Goal: Task Accomplishment & Management: Use online tool/utility

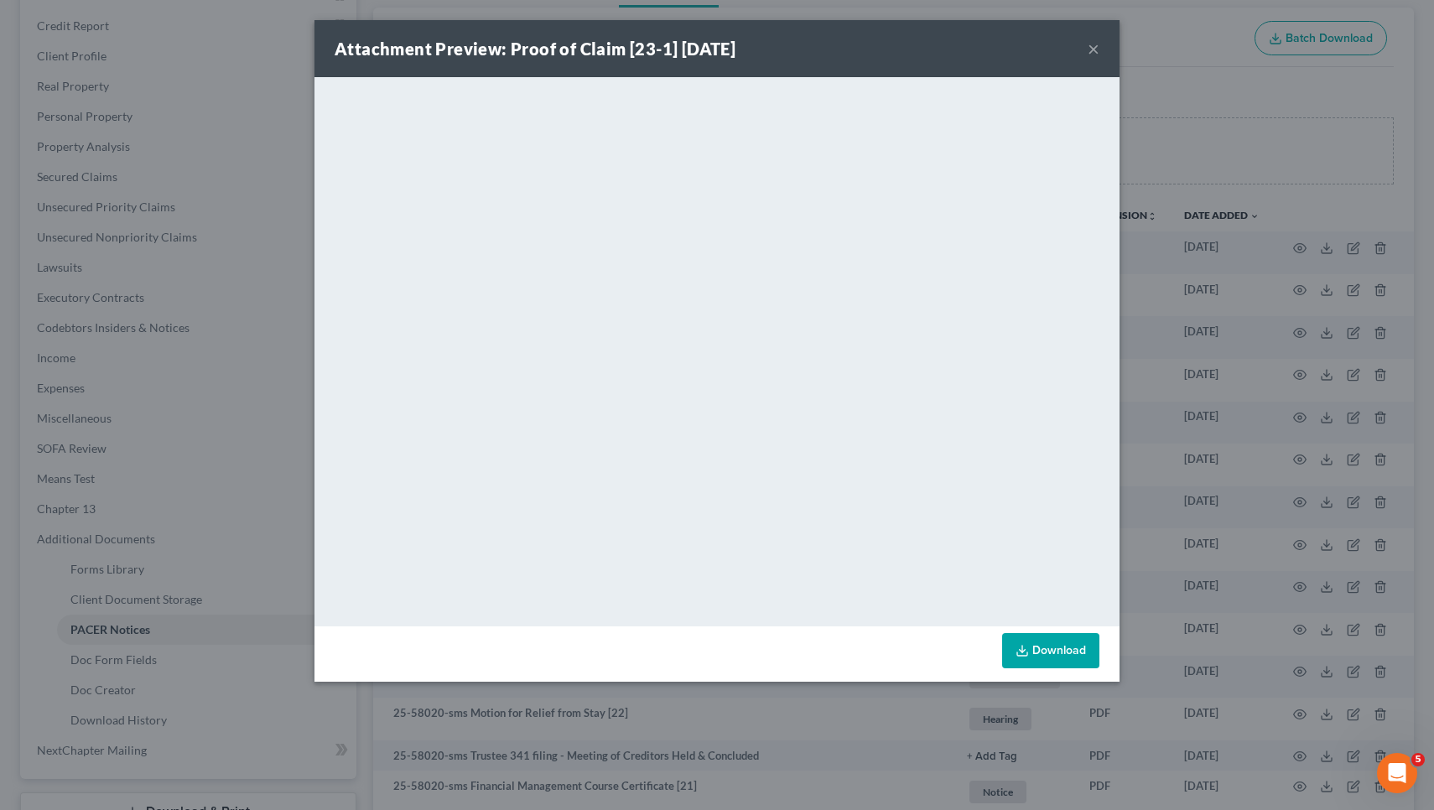
click at [1091, 49] on button "×" at bounding box center [1094, 49] width 12 height 20
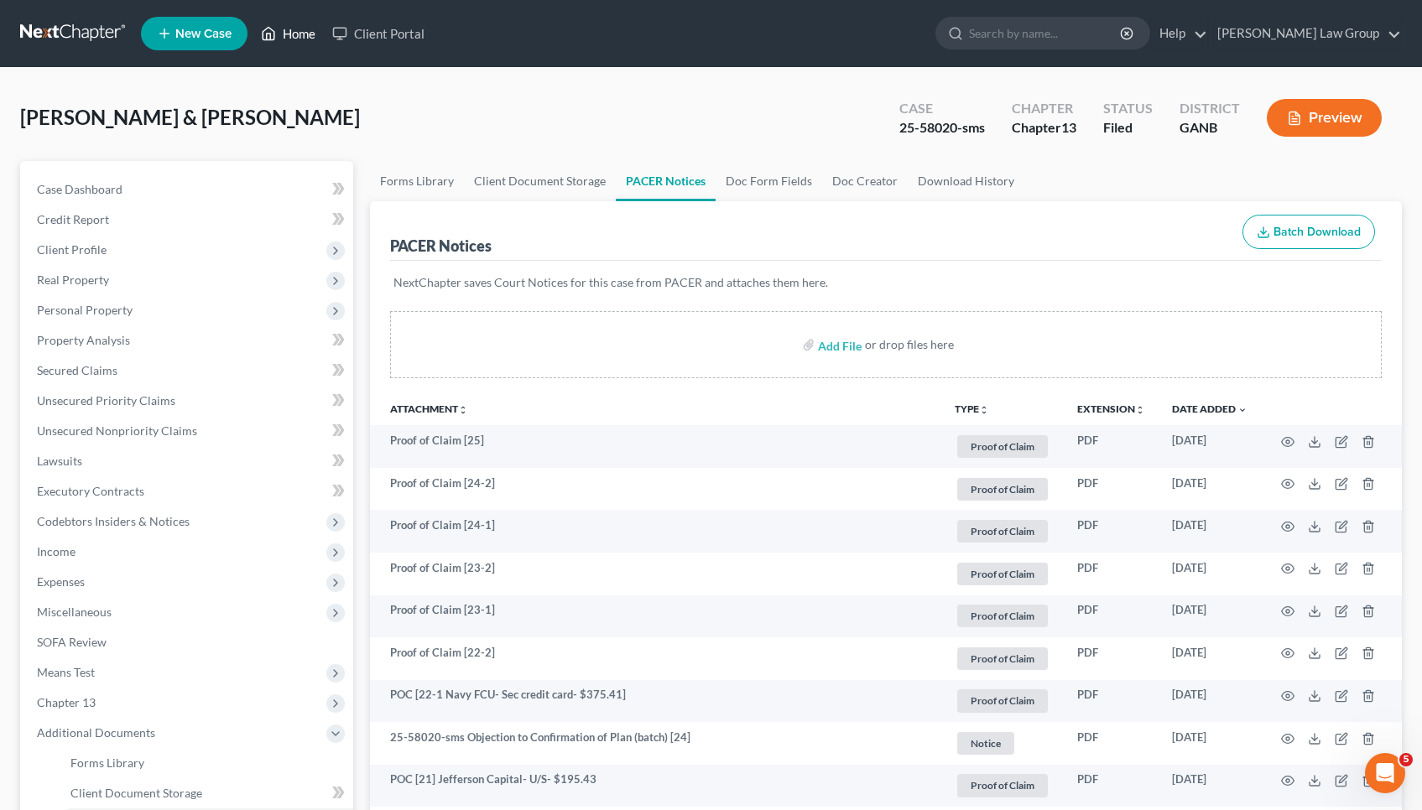
click at [293, 38] on link "Home" at bounding box center [288, 33] width 71 height 30
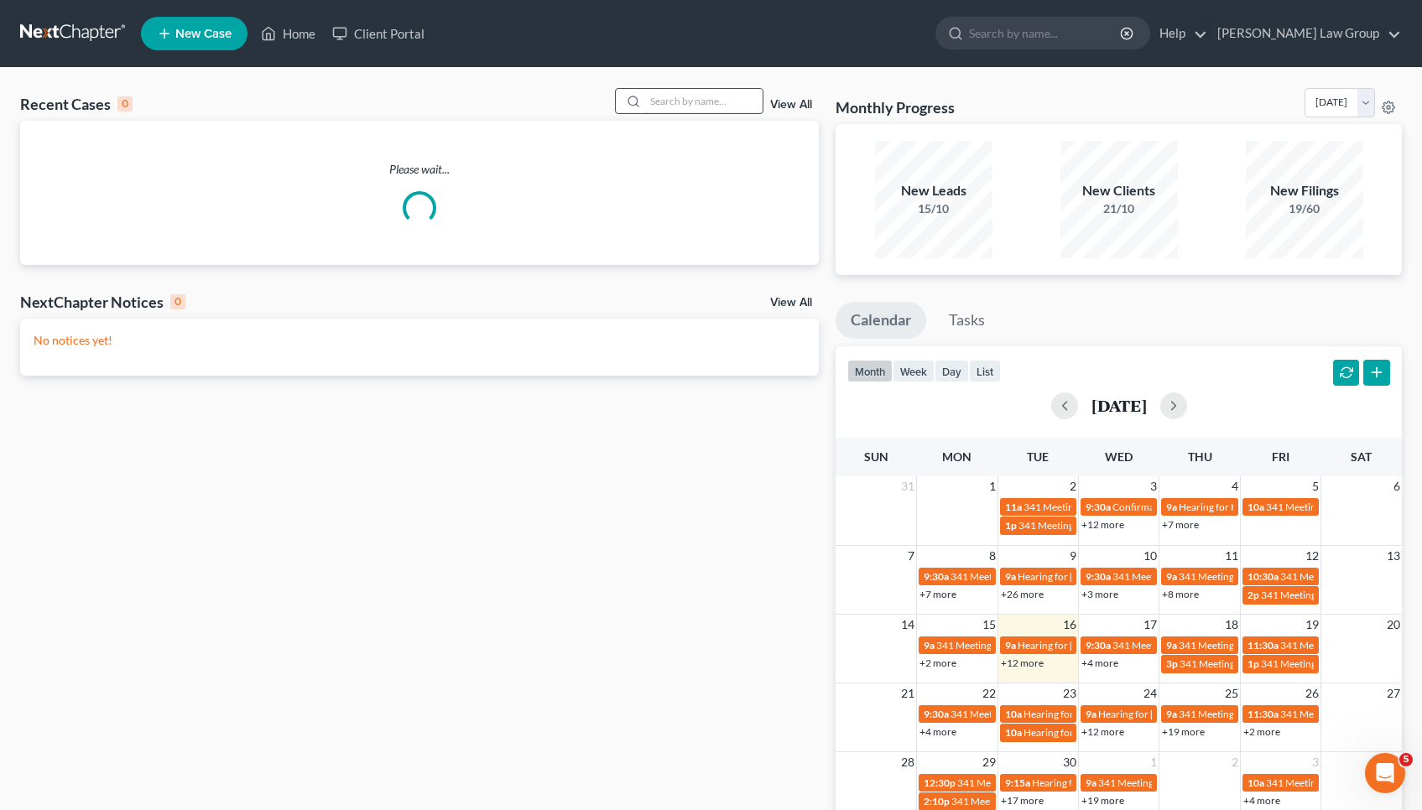
click at [732, 101] on input "search" at bounding box center [703, 101] width 117 height 24
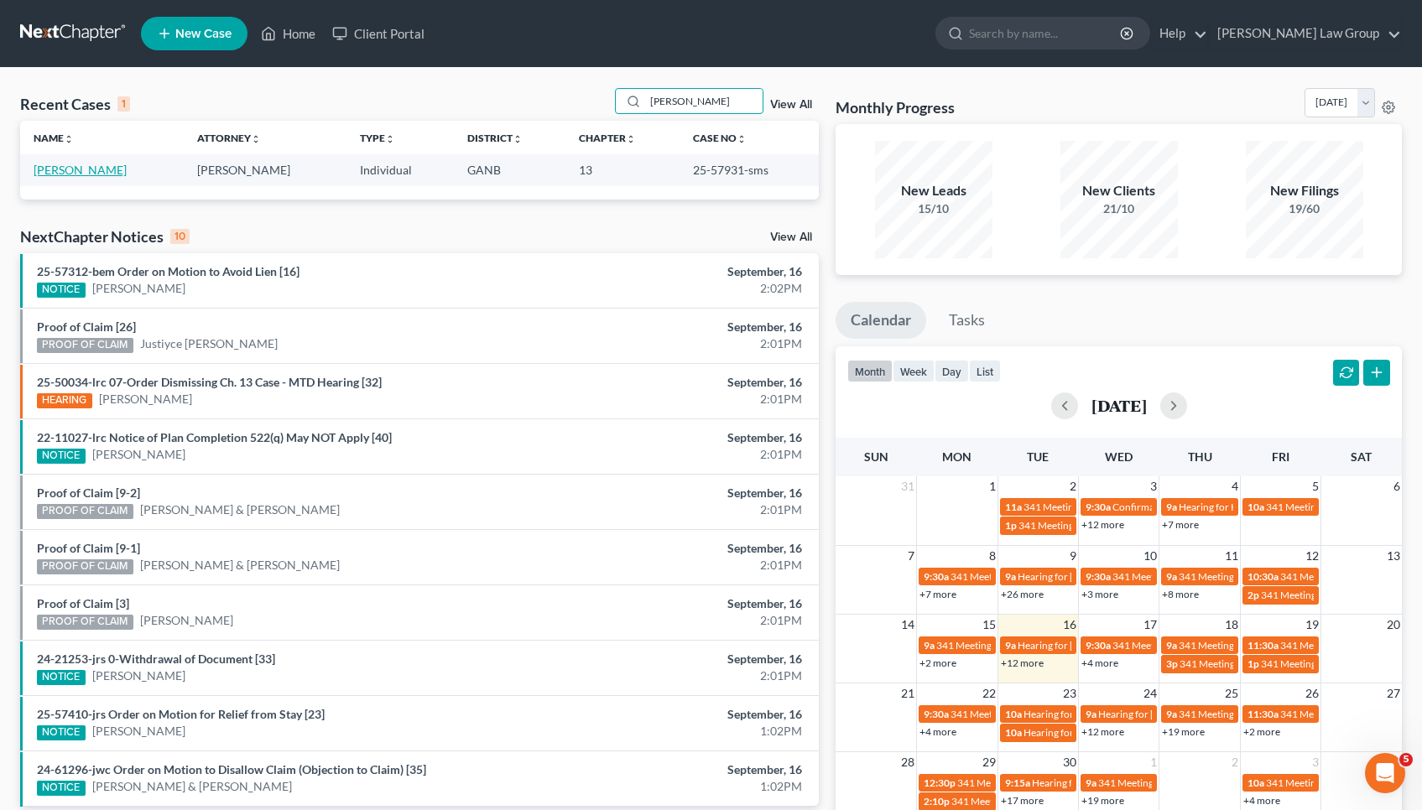
type input "[PERSON_NAME]"
click at [61, 164] on link "[PERSON_NAME]" at bounding box center [80, 170] width 93 height 14
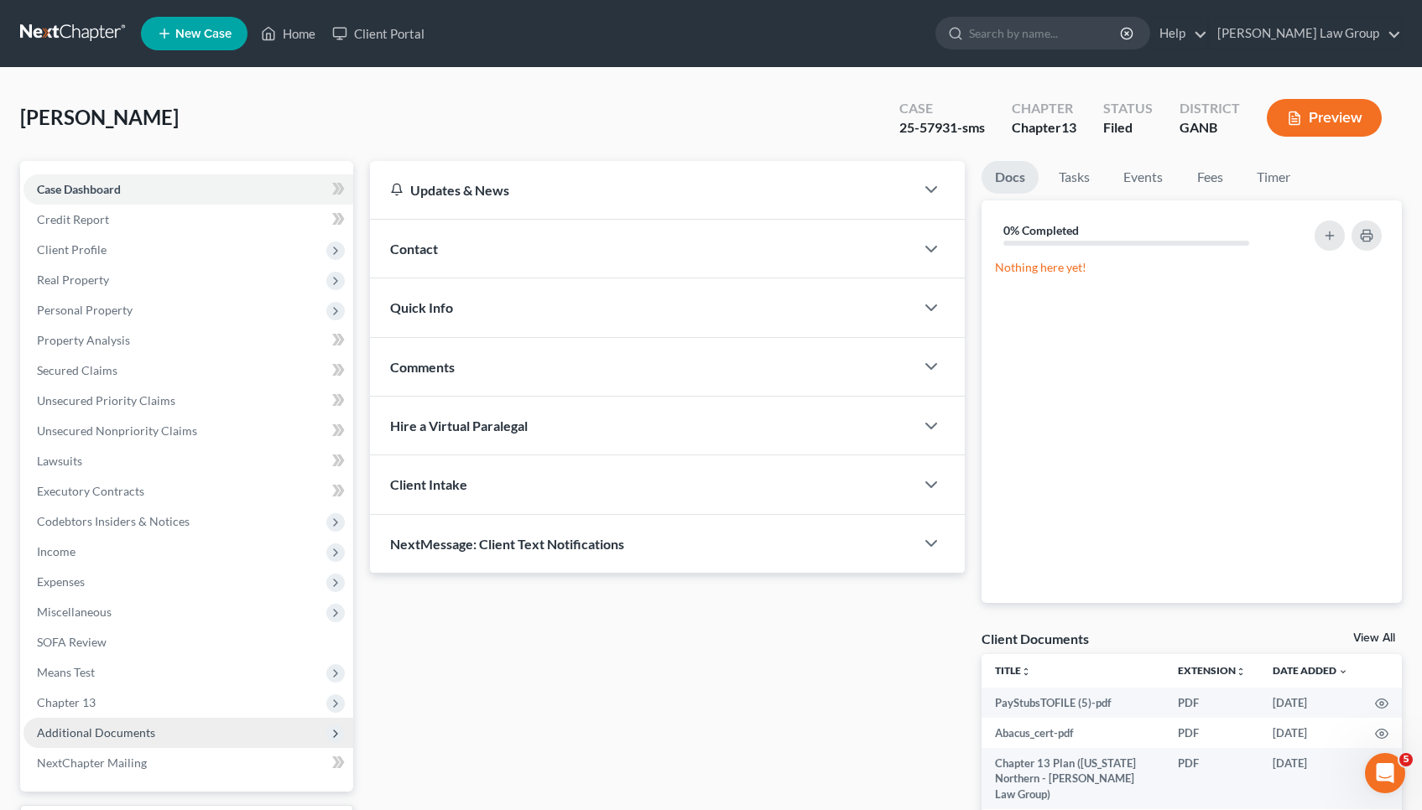
click at [102, 723] on span "Additional Documents" at bounding box center [188, 733] width 330 height 30
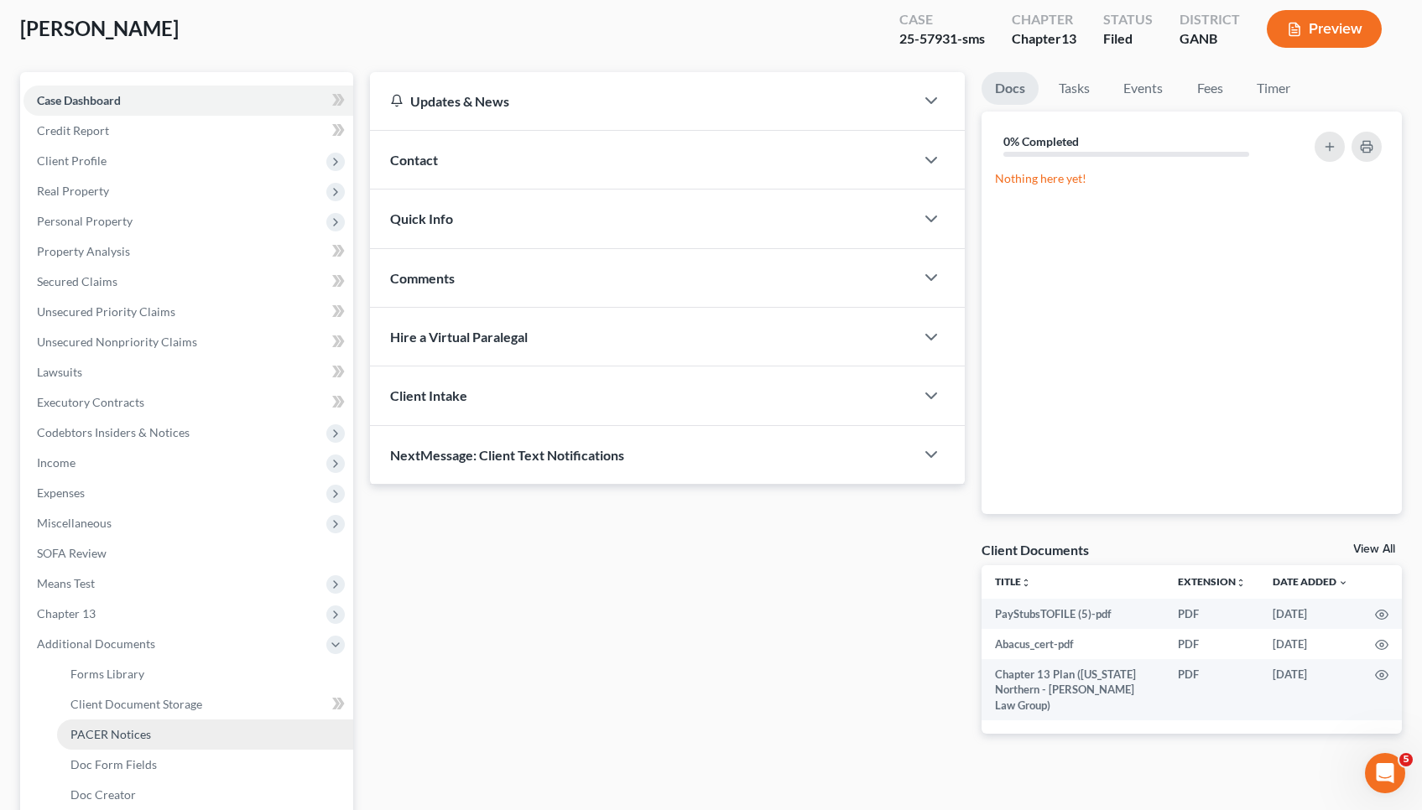
click at [103, 729] on span "PACER Notices" at bounding box center [110, 734] width 81 height 14
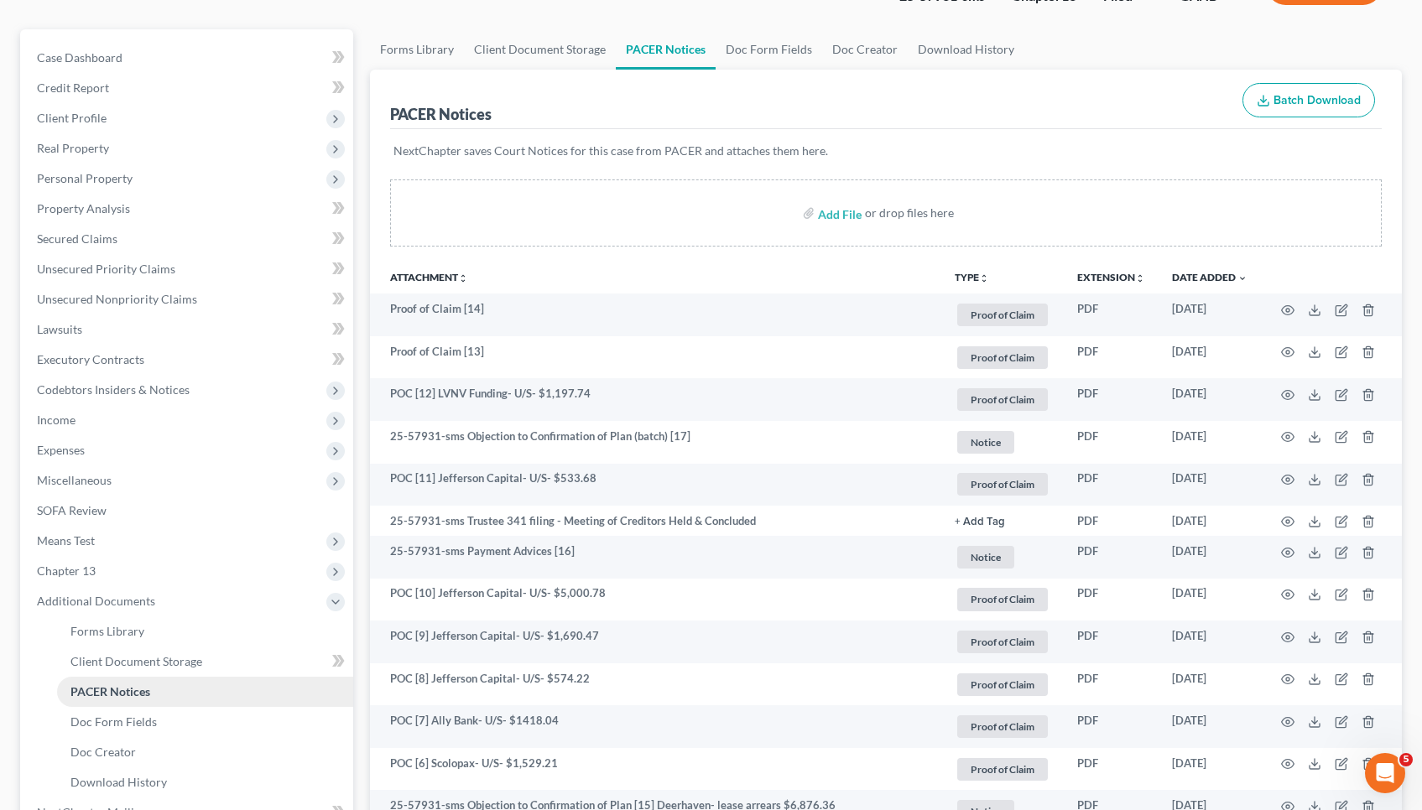
scroll to position [148, 0]
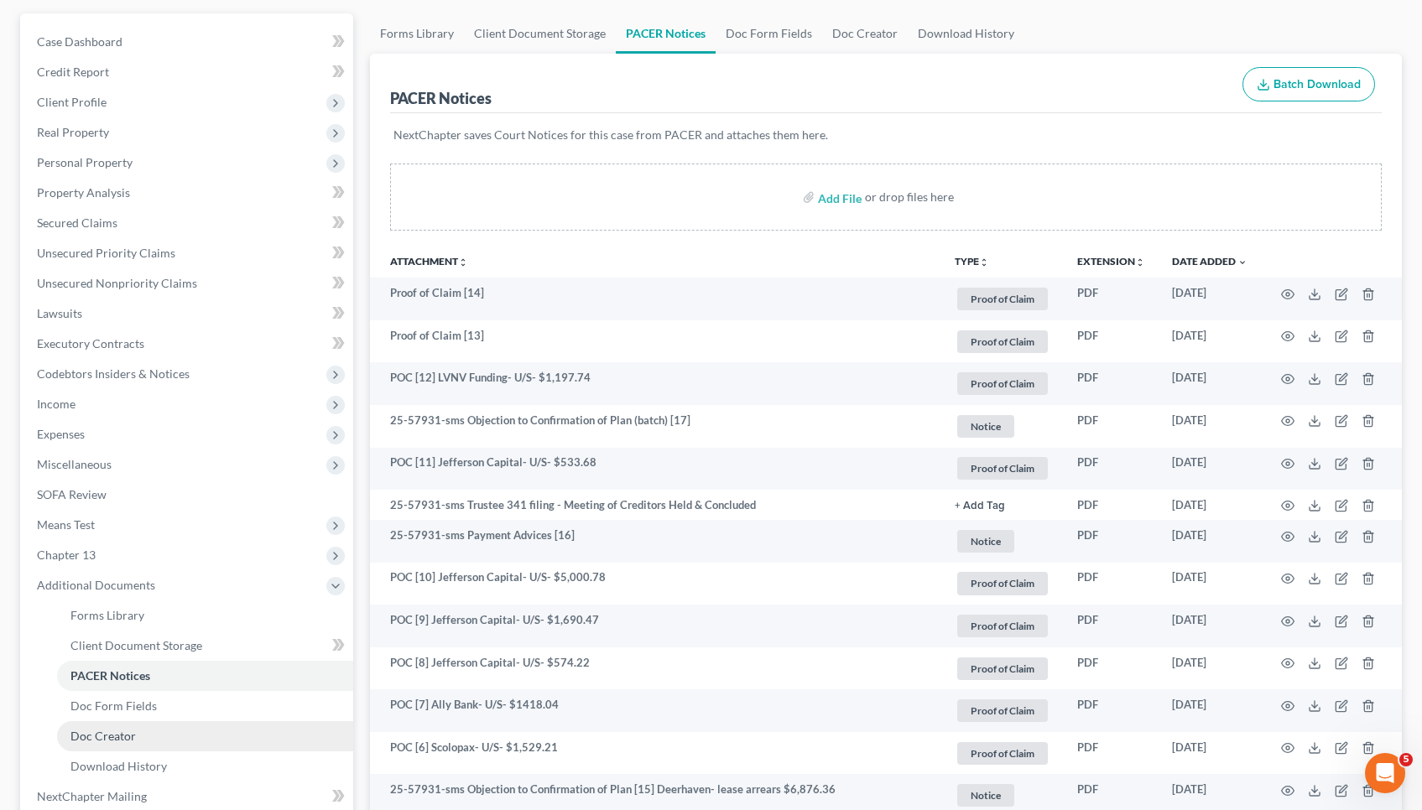
click at [113, 738] on span "Doc Creator" at bounding box center [102, 736] width 65 height 14
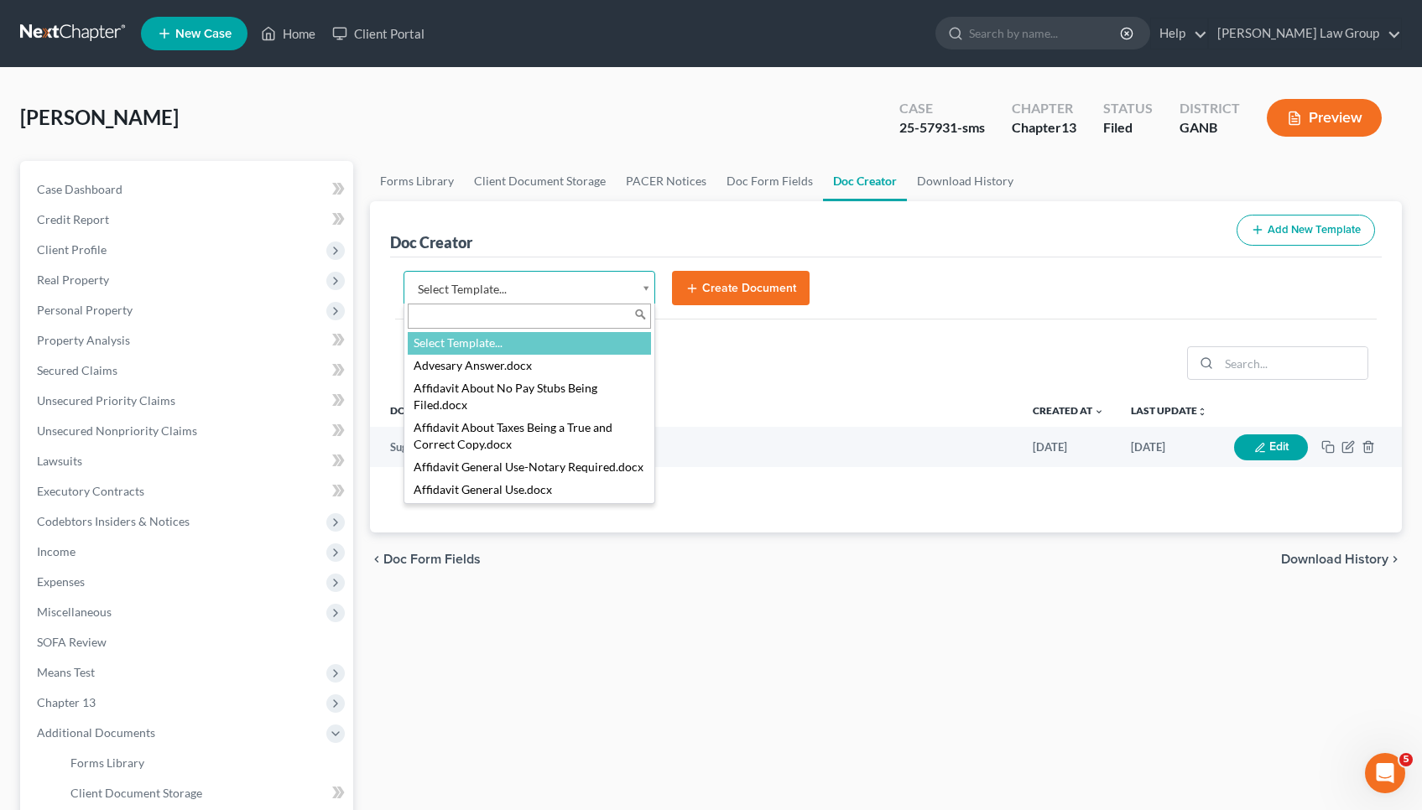
click at [632, 282] on body "Home New Case Client Portal [PERSON_NAME] Law Group [EMAIL_ADDRESS][DOMAIN_NAME…" at bounding box center [711, 566] width 1422 height 1133
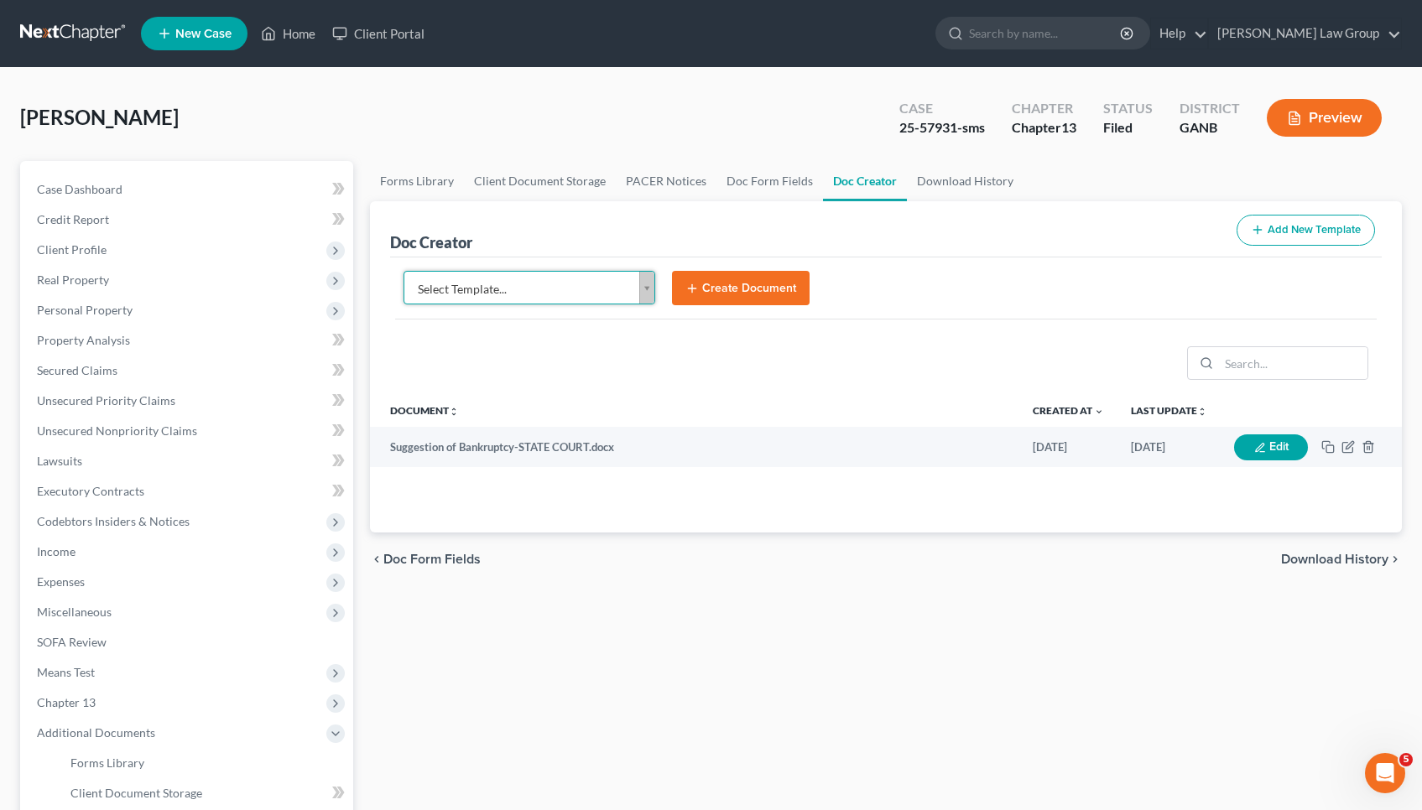
click at [632, 282] on body "Home New Case Client Portal [PERSON_NAME] Law Group [EMAIL_ADDRESS][DOMAIN_NAME…" at bounding box center [711, 566] width 1422 height 1133
type input "n"
click at [469, 147] on body "Home New Case Client Portal [PERSON_NAME] Law Group [EMAIL_ADDRESS][DOMAIN_NAME…" at bounding box center [711, 566] width 1422 height 1133
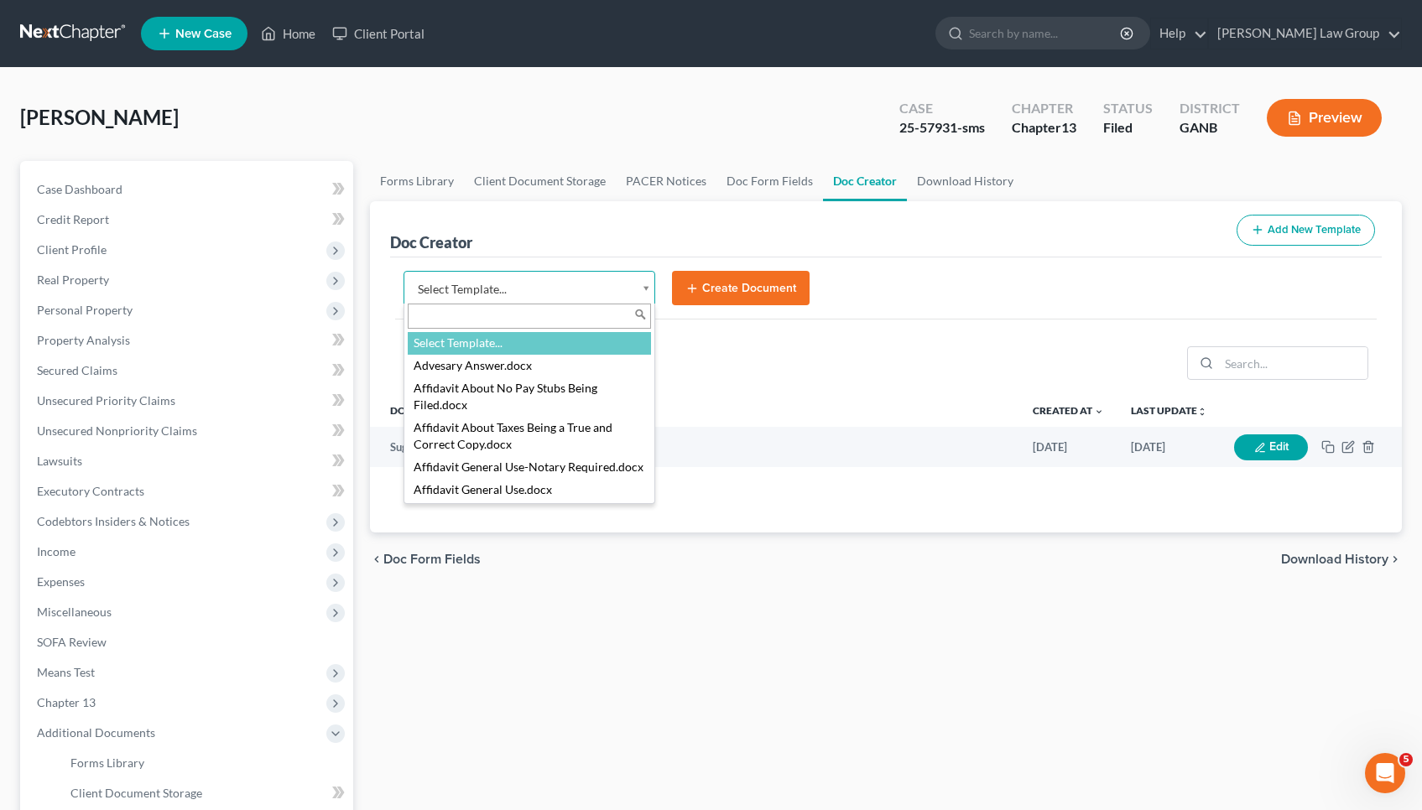
click at [537, 297] on body "Home New Case Client Portal [PERSON_NAME] Law Group [EMAIL_ADDRESS][DOMAIN_NAME…" at bounding box center [711, 566] width 1422 height 1133
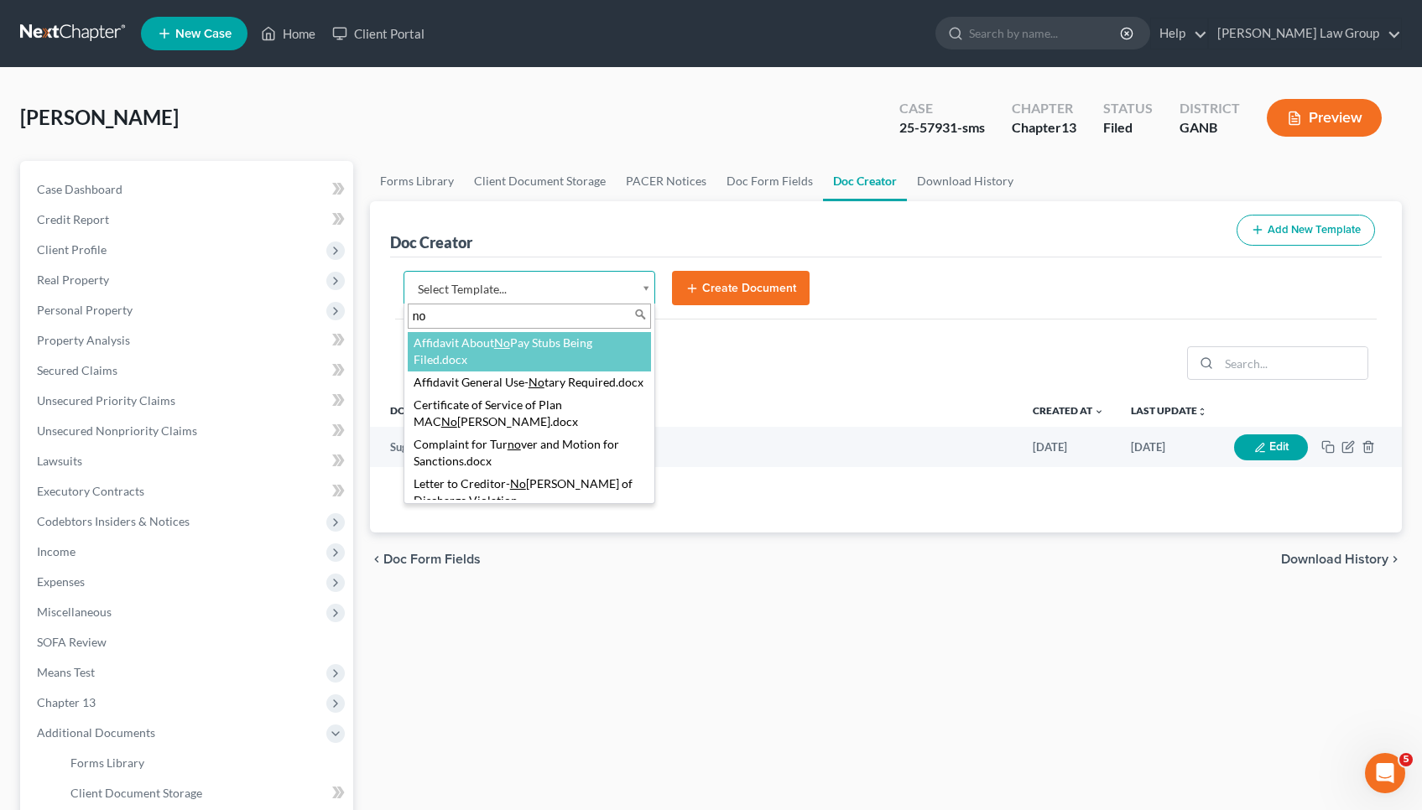
type input "n"
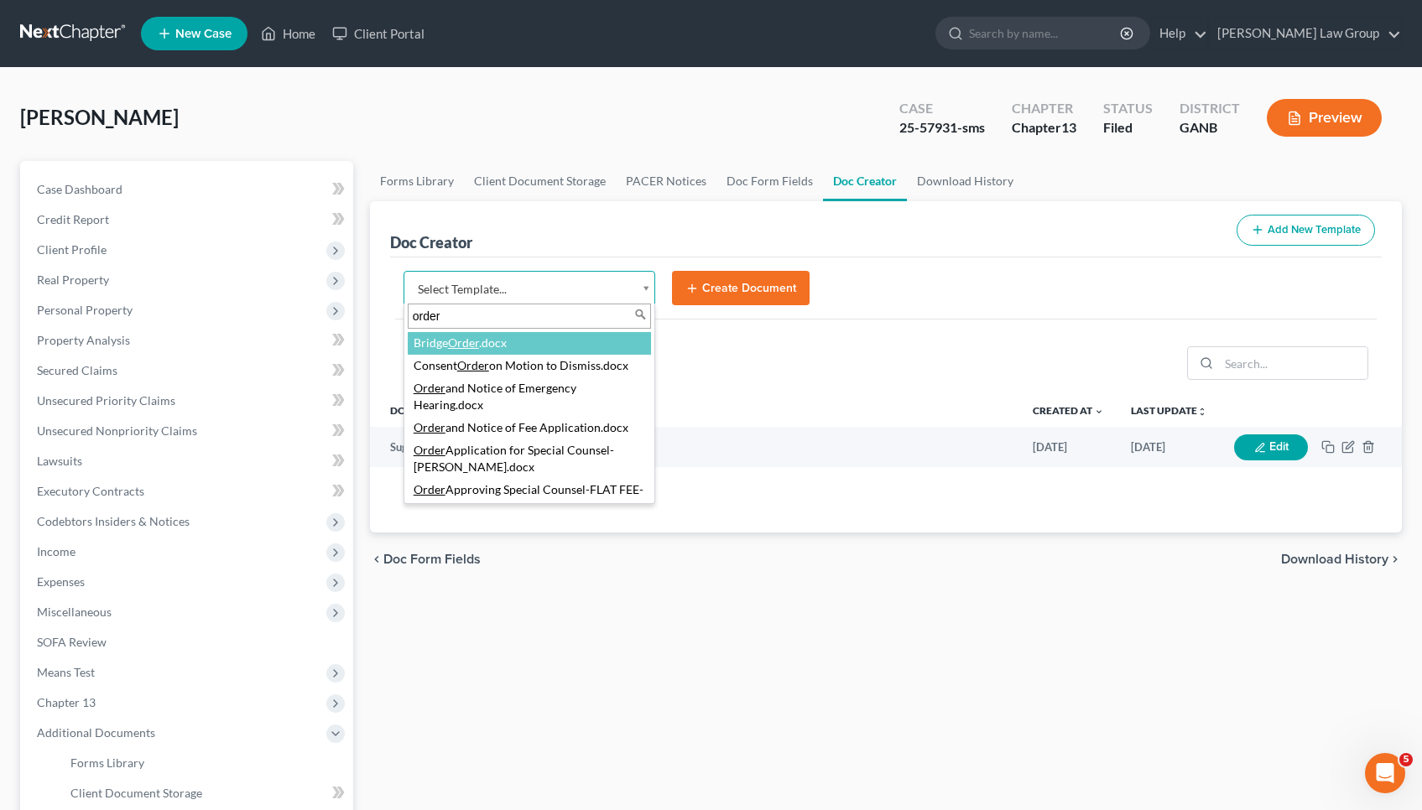
click at [508, 307] on input "order" at bounding box center [529, 316] width 243 height 25
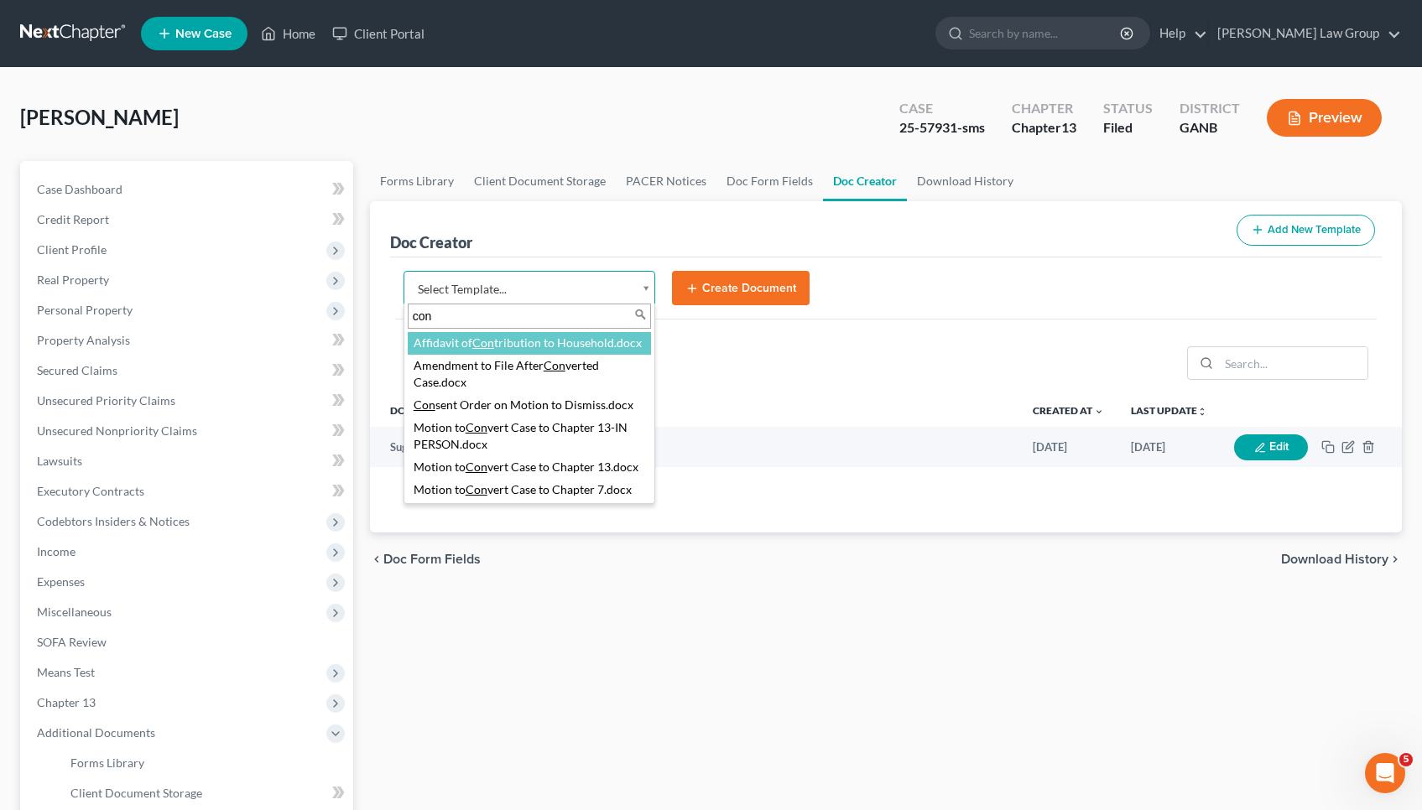
type input "co"
